Goal: Information Seeking & Learning: Find specific fact

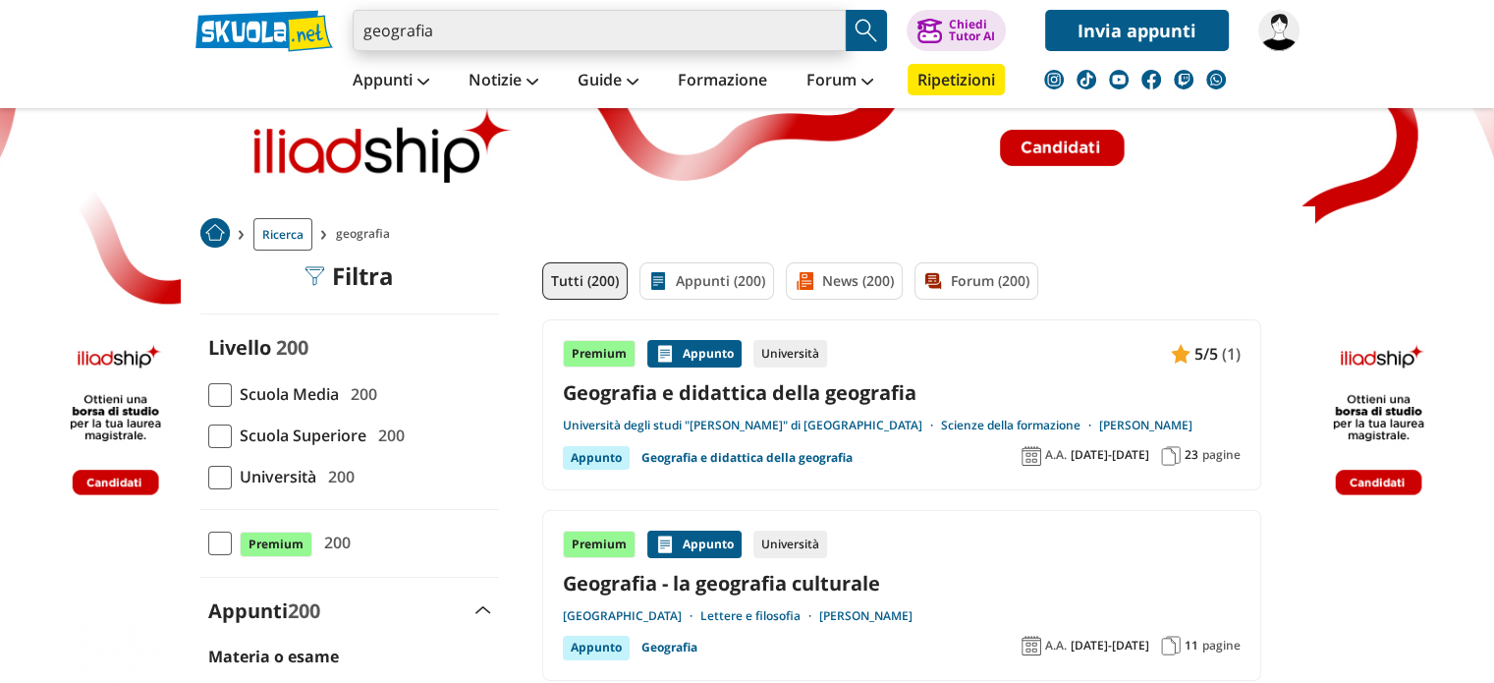
click at [446, 31] on input "geografia" at bounding box center [599, 30] width 493 height 41
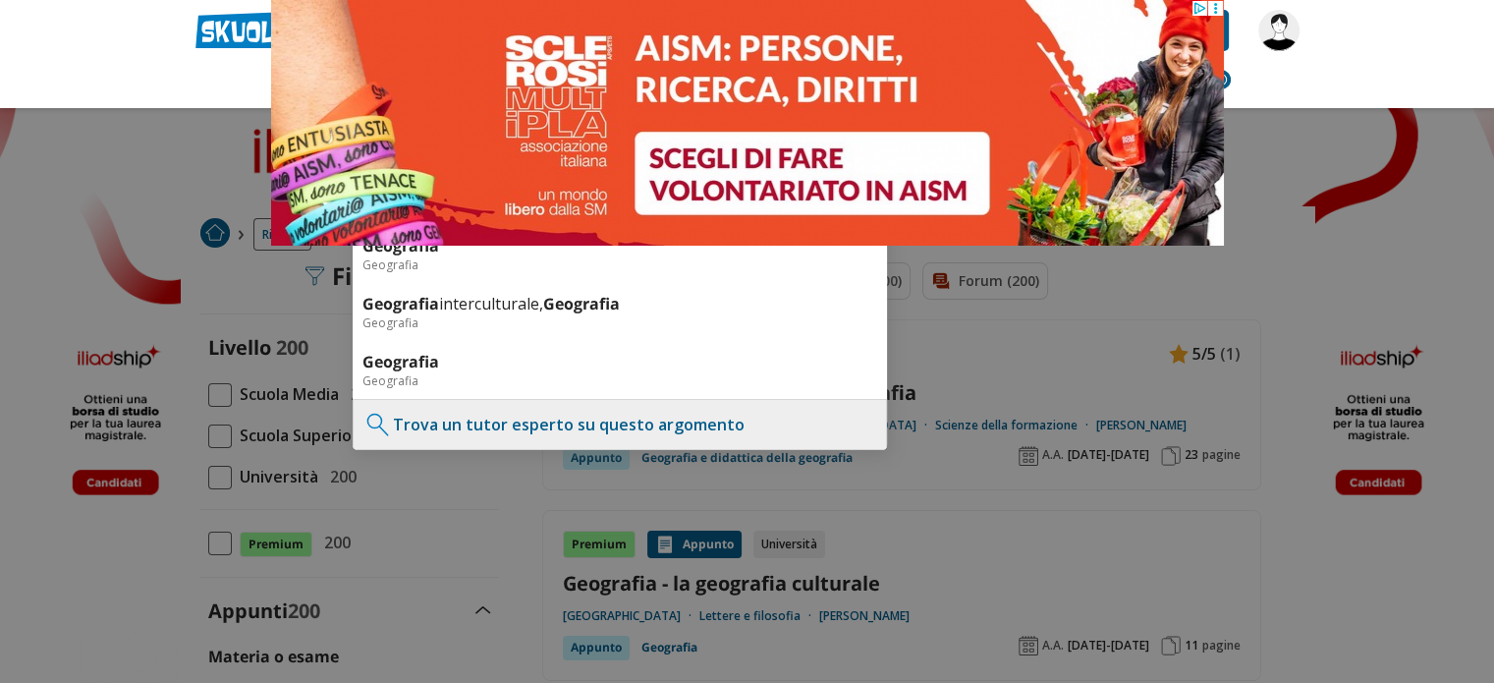
type input "geografia"
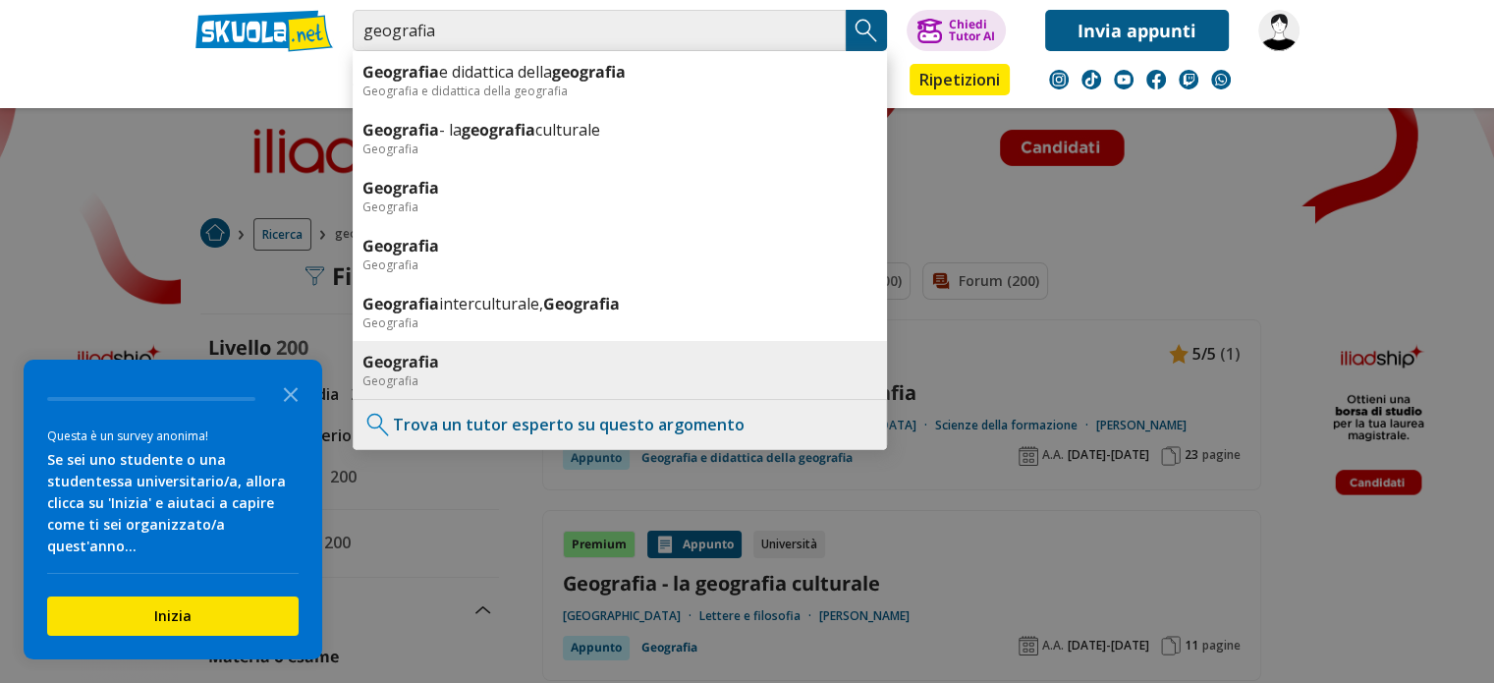
click at [392, 365] on b "Geografia" at bounding box center [400, 362] width 77 height 22
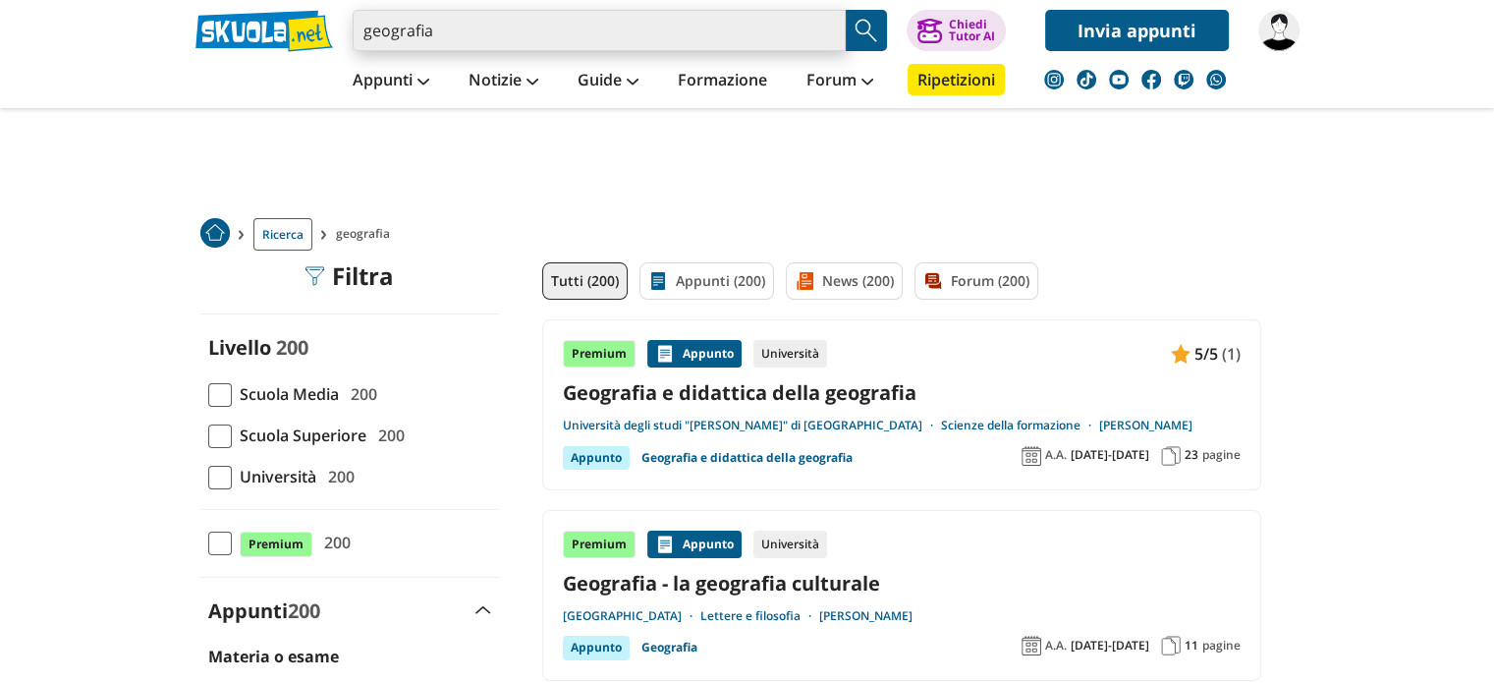
click at [456, 23] on input "geografia" at bounding box center [599, 30] width 493 height 41
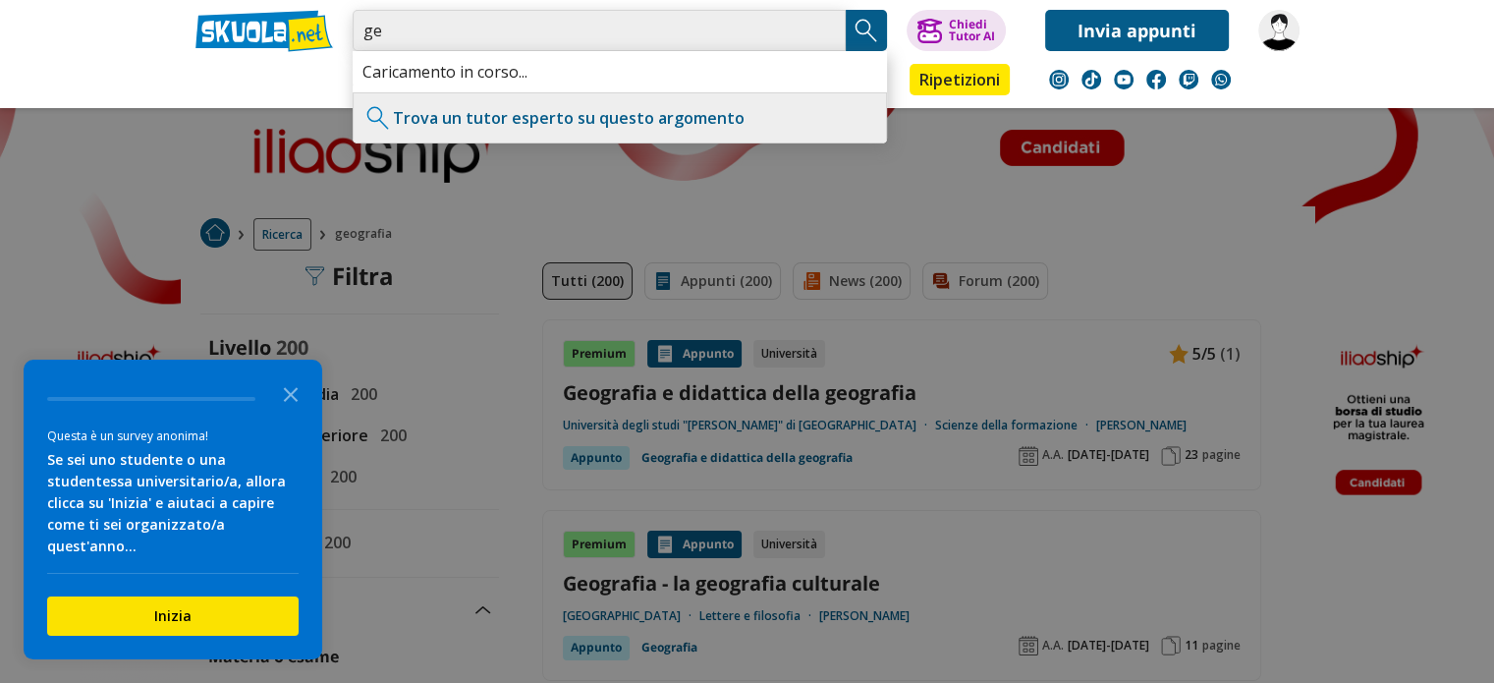
type input "g"
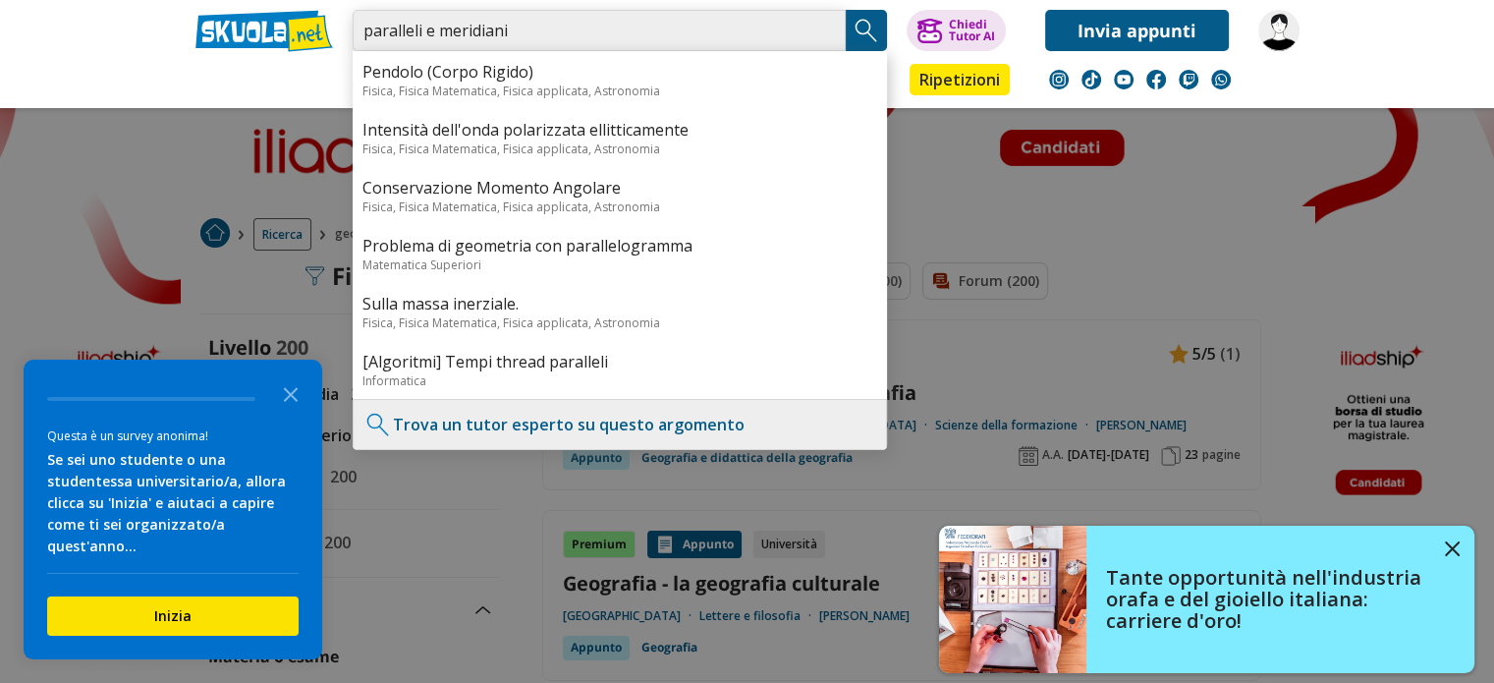
type input "paralleli e meridiani"
